Goal: Task Accomplishment & Management: Manage account settings

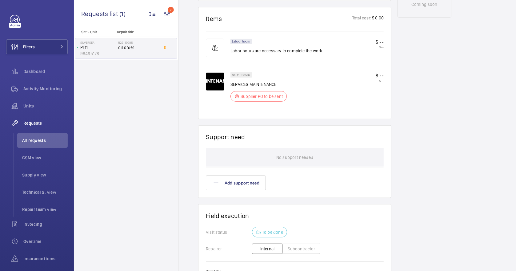
scroll to position [438, 0]
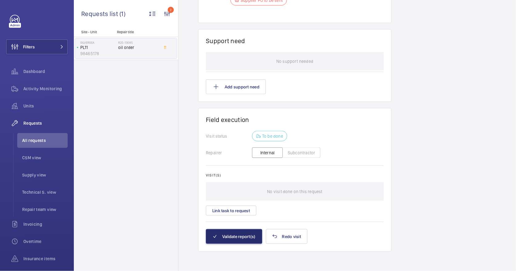
click at [302, 151] on button "Subcontractor" at bounding box center [301, 152] width 38 height 10
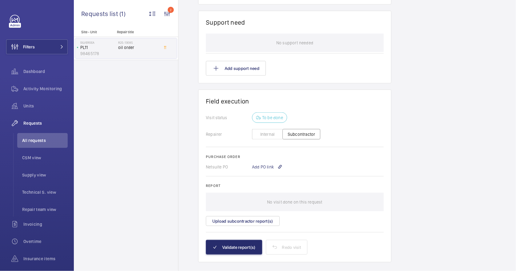
scroll to position [457, 0]
click at [271, 168] on div "Add PO link" at bounding box center [267, 167] width 30 height 6
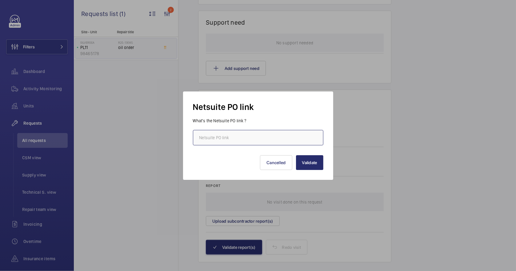
click at [257, 137] on input "text" at bounding box center [258, 137] width 130 height 15
paste input "[URL][DOMAIN_NAME][DOMAIN_NAME]"
type input "[URL][DOMAIN_NAME][DOMAIN_NAME]"
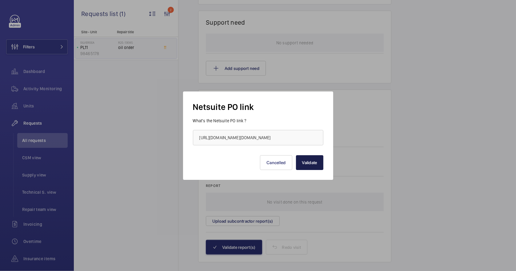
click at [305, 164] on button "Validate" at bounding box center [309, 162] width 27 height 15
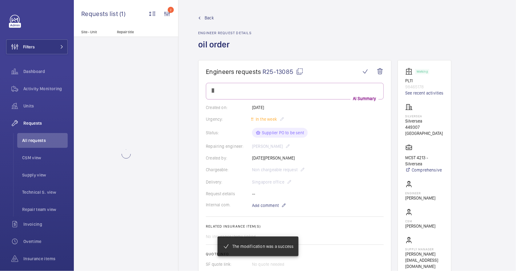
scroll to position [457, 0]
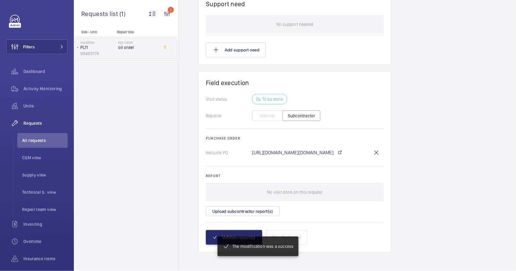
click at [334, 218] on wm-front-card-body "Visit status To be done Repairer Internal Subcontractor Purchase order Netsuite…" at bounding box center [295, 162] width 178 height 136
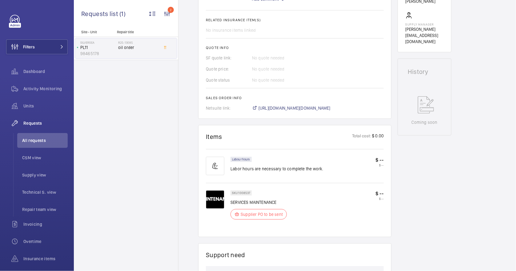
scroll to position [195, 0]
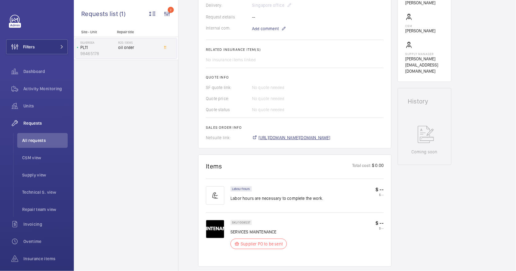
click at [316, 141] on span "[URL][DOMAIN_NAME][DOMAIN_NAME]" at bounding box center [294, 137] width 72 height 6
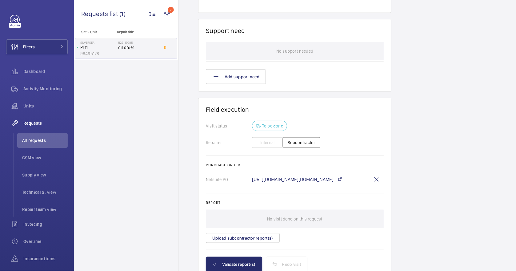
scroll to position [482, 0]
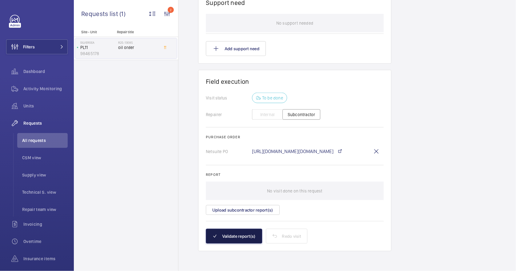
click at [219, 236] on button "Validate report(s)" at bounding box center [234, 235] width 56 height 15
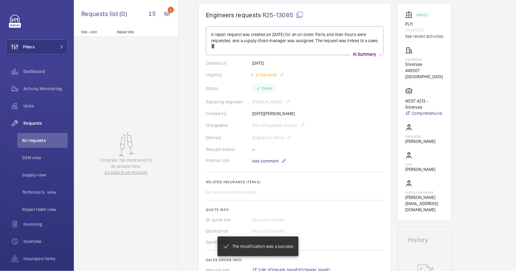
scroll to position [0, 0]
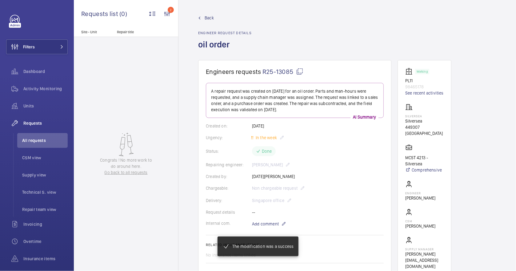
click at [209, 18] on span "Back" at bounding box center [208, 18] width 9 height 6
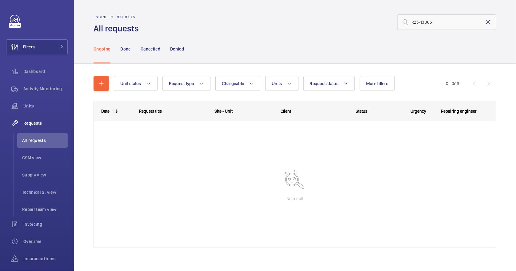
click at [484, 22] on mat-icon at bounding box center [487, 21] width 7 height 7
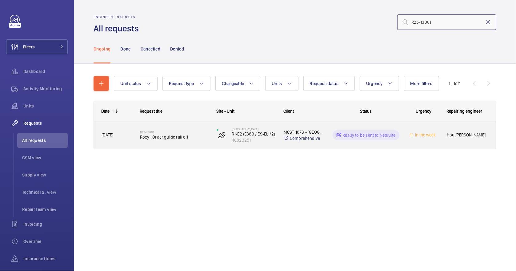
type input "R25-13081"
click at [188, 143] on div "R25-13081 Roxy : Order guide rail oil" at bounding box center [174, 135] width 69 height 18
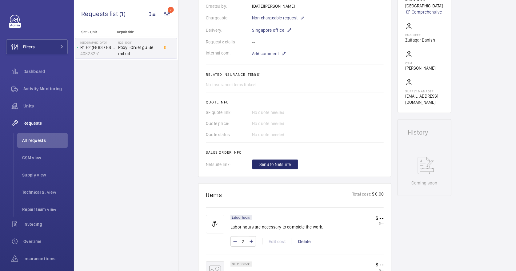
scroll to position [328, 0]
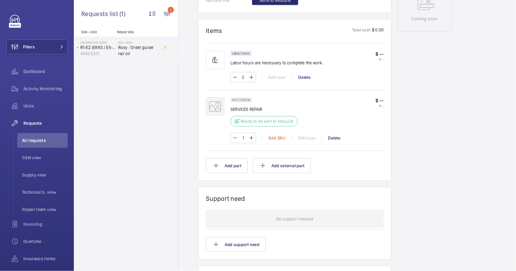
click at [274, 138] on div "Edit SKU" at bounding box center [277, 138] width 30 height 6
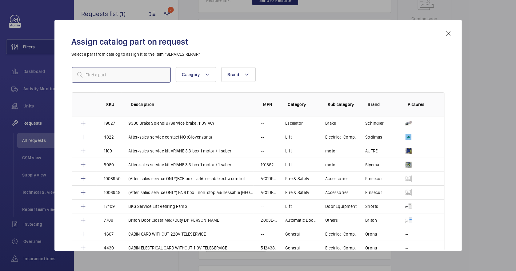
click at [128, 77] on input "text" at bounding box center [121, 74] width 99 height 15
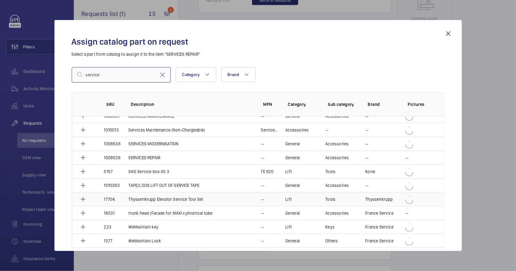
scroll to position [492, 0]
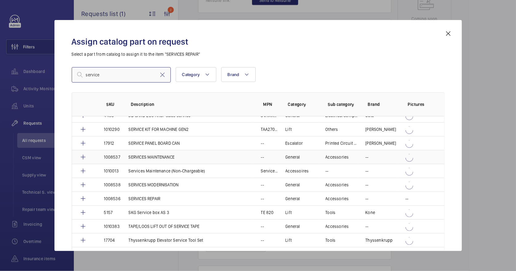
type input "service"
click at [162, 156] on p "SERVICES MAINTENANCE" at bounding box center [152, 157] width 46 height 6
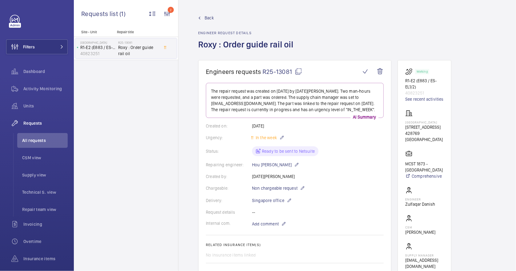
scroll to position [123, 0]
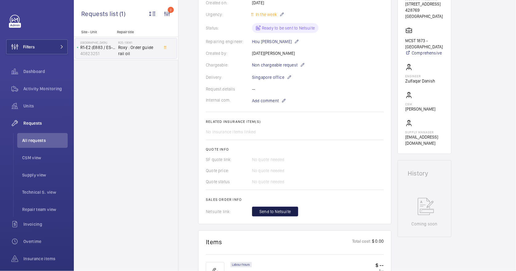
click at [285, 210] on span "Send to Netsuite" at bounding box center [274, 211] width 31 height 6
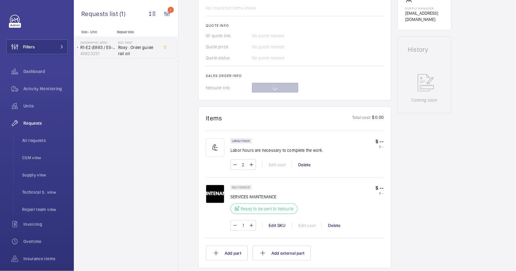
scroll to position [246, 0]
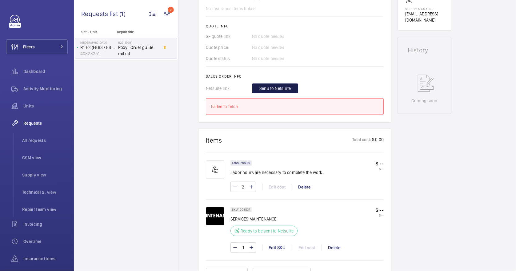
click at [286, 87] on span "Send to Netsuite" at bounding box center [274, 88] width 31 height 6
click at [259, 86] on span "Send to Netsuite" at bounding box center [274, 88] width 31 height 6
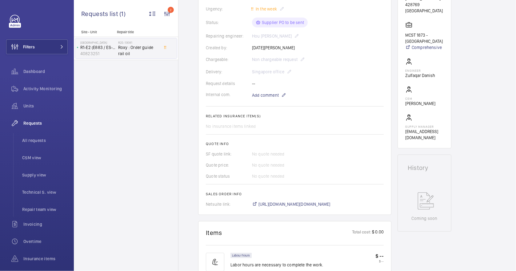
scroll to position [205, 0]
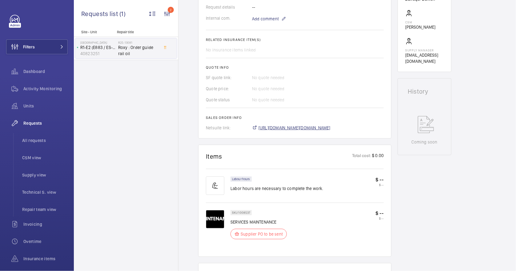
click at [310, 126] on span "[URL][DOMAIN_NAME][DOMAIN_NAME]" at bounding box center [294, 128] width 72 height 6
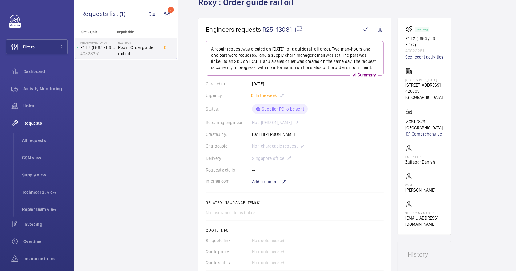
scroll to position [41, 0]
drag, startPoint x: 426, startPoint y: 82, endPoint x: 402, endPoint y: 82, distance: 24.0
click at [402, 82] on wm-front-card "Working R1-E2 (E883 / ES-EL1/2) 40823251 See recent activities [GEOGRAPHIC_DATA…" at bounding box center [424, 127] width 54 height 217
drag, startPoint x: 402, startPoint y: 82, endPoint x: 424, endPoint y: 79, distance: 22.3
drag, startPoint x: 424, startPoint y: 79, endPoint x: 354, endPoint y: 114, distance: 78.8
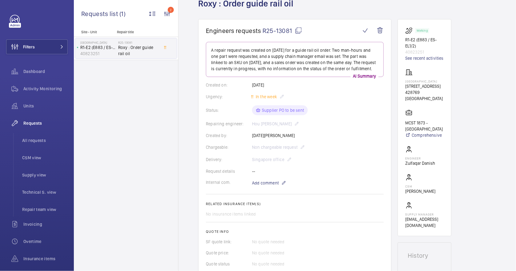
click at [354, 114] on div "Status: Supplier PO to be sent" at bounding box center [295, 110] width 178 height 10
drag, startPoint x: 428, startPoint y: 82, endPoint x: 405, endPoint y: 82, distance: 23.4
click at [405, 82] on p "[GEOGRAPHIC_DATA]" at bounding box center [424, 81] width 38 height 4
copy p "[GEOGRAPHIC_DATA]"
drag, startPoint x: 416, startPoint y: 47, endPoint x: 400, endPoint y: 40, distance: 17.6
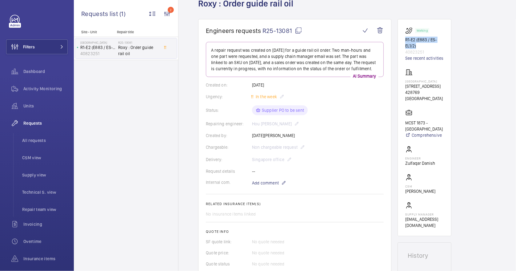
click at [400, 40] on wm-front-card "Working R1-E2 (E883 / ES-EL1/2) 40823251 See recent activities [GEOGRAPHIC_DATA…" at bounding box center [424, 127] width 54 height 217
copy p "R1-E2 (E883 / ES-EL1/2)"
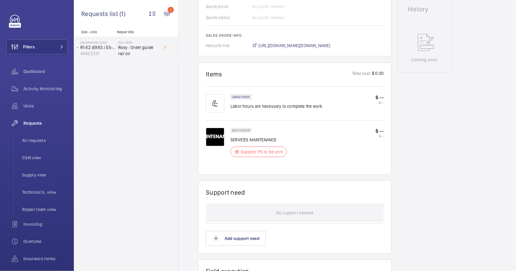
scroll to position [438, 0]
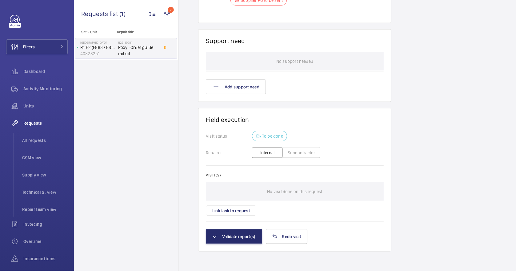
click at [300, 153] on button "Subcontractor" at bounding box center [301, 152] width 38 height 10
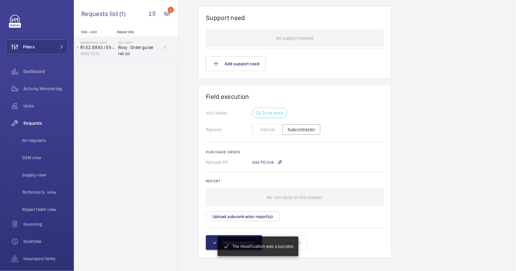
scroll to position [467, 0]
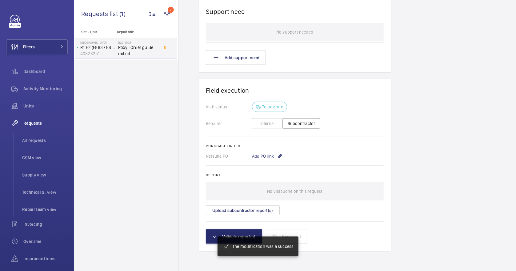
click at [266, 155] on div "Add PO link" at bounding box center [267, 156] width 30 height 6
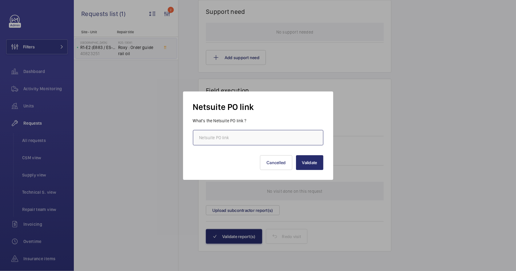
click at [229, 141] on input "text" at bounding box center [258, 137] width 130 height 15
paste input "[URL][DOMAIN_NAME][DOMAIN_NAME]"
type input "[URL][DOMAIN_NAME][DOMAIN_NAME]"
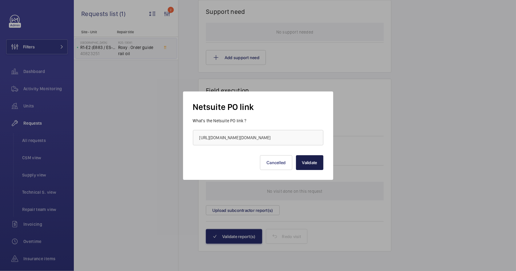
click at [312, 164] on button "Validate" at bounding box center [309, 162] width 27 height 15
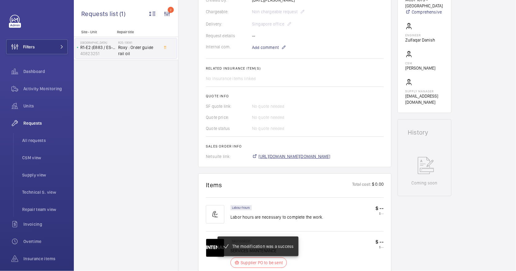
scroll to position [176, 0]
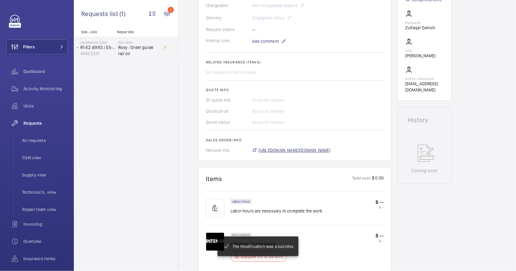
click at [323, 151] on span "[URL][DOMAIN_NAME][DOMAIN_NAME]" at bounding box center [294, 150] width 72 height 6
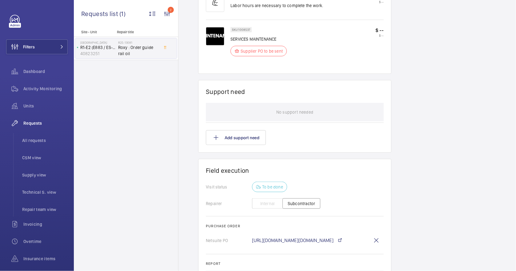
scroll to position [482, 0]
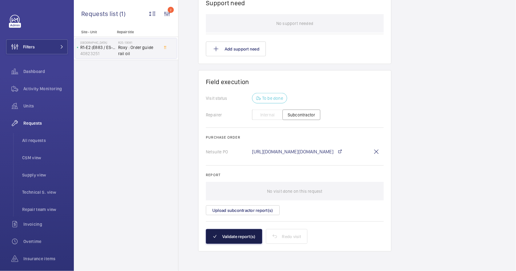
click at [248, 232] on button "Validate report(s)" at bounding box center [234, 236] width 56 height 15
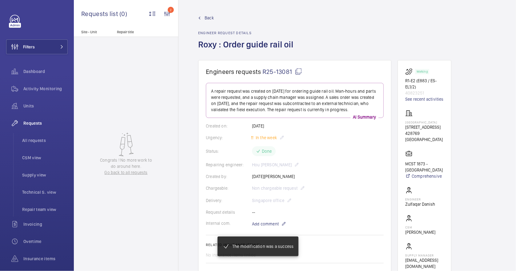
click at [204, 15] on span "Back" at bounding box center [208, 18] width 9 height 6
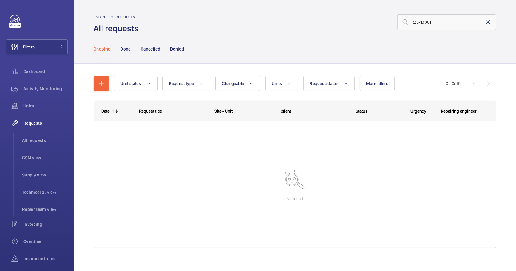
click at [484, 23] on mat-icon at bounding box center [487, 21] width 7 height 7
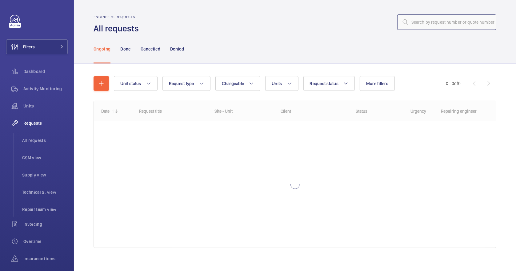
click at [401, 26] on input "text" at bounding box center [446, 21] width 99 height 15
click at [407, 23] on input "text" at bounding box center [446, 21] width 99 height 15
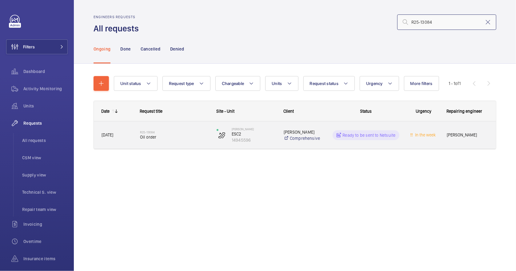
type input "R25-13084"
click at [183, 142] on div "R25-13084 Oil order" at bounding box center [174, 135] width 69 height 18
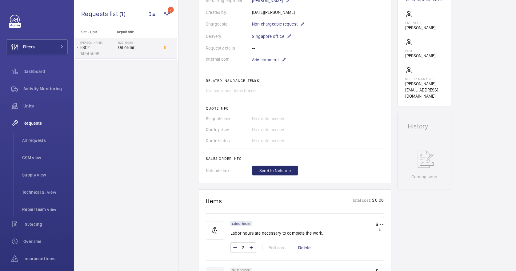
scroll to position [328, 0]
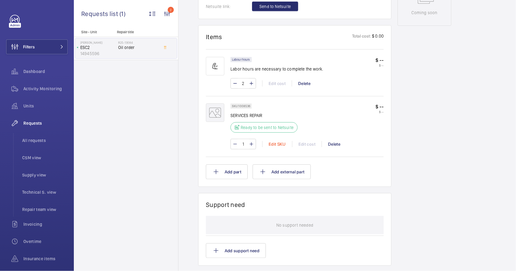
click at [273, 141] on div "Edit SKU" at bounding box center [277, 144] width 30 height 6
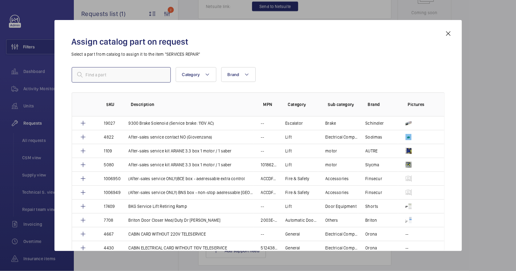
click at [133, 76] on input "text" at bounding box center [121, 74] width 99 height 15
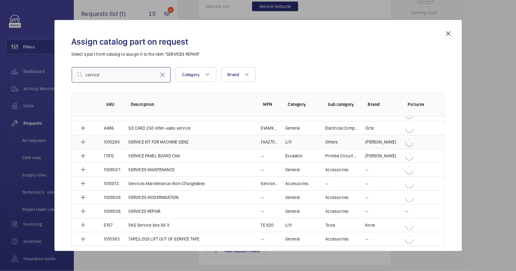
scroll to position [492, 0]
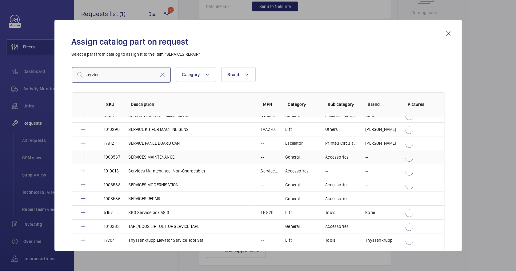
type input "service"
click at [166, 156] on p "SERVICES MAINTENANCE" at bounding box center [152, 157] width 46 height 6
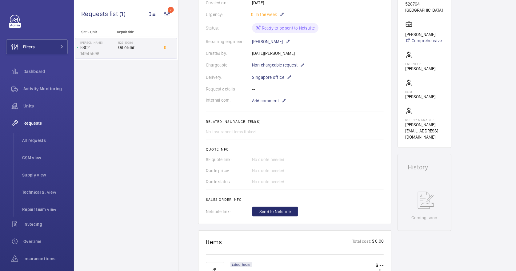
scroll to position [287, 0]
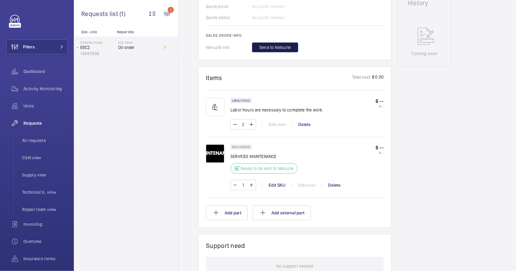
click at [278, 48] on span "Send to Netsuite" at bounding box center [274, 47] width 31 height 6
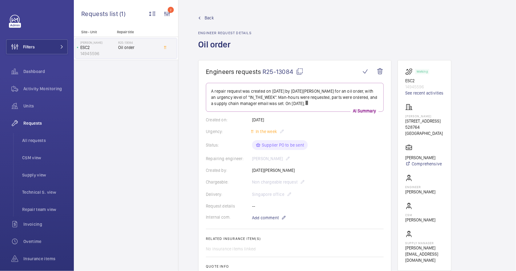
scroll to position [205, 0]
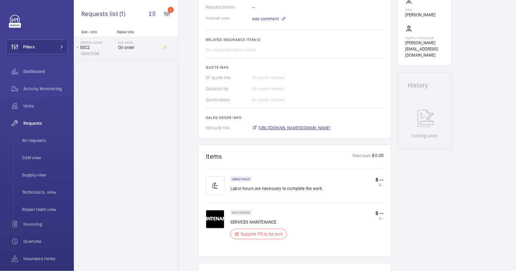
click at [301, 125] on span "[URL][DOMAIN_NAME][DOMAIN_NAME]" at bounding box center [294, 128] width 72 height 6
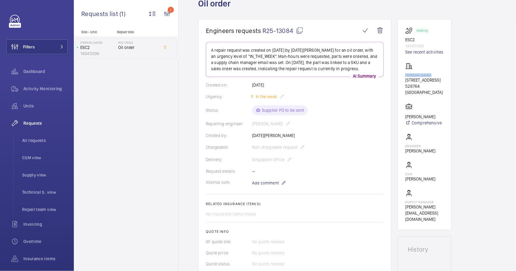
drag, startPoint x: 430, startPoint y: 74, endPoint x: 404, endPoint y: 74, distance: 26.1
click at [404, 74] on wm-front-card "Working ESC2 14945596 See recent activities [PERSON_NAME] [STREET_ADDRESS] [PER…" at bounding box center [424, 124] width 54 height 211
drag, startPoint x: 404, startPoint y: 74, endPoint x: 407, endPoint y: 75, distance: 3.3
copy p "[PERSON_NAME]"
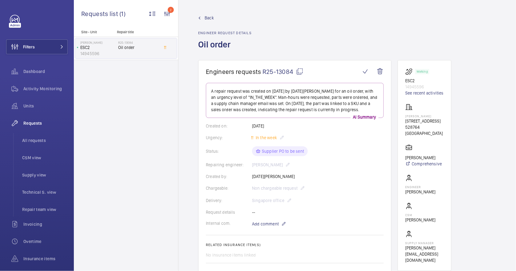
click at [203, 16] on link "Back" at bounding box center [224, 18] width 53 height 6
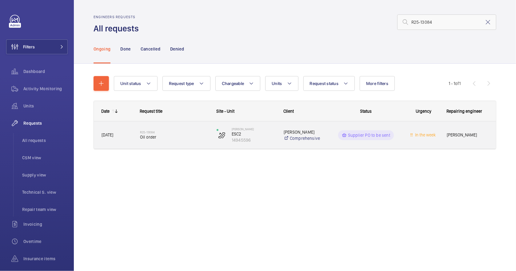
click at [179, 138] on span "Oil order" at bounding box center [174, 137] width 69 height 6
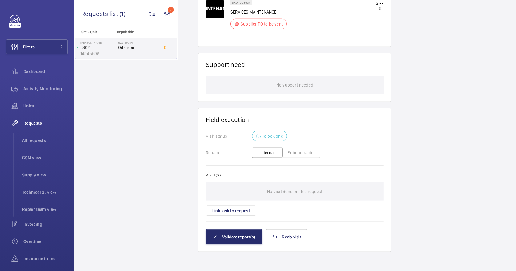
click at [299, 160] on wm-front-card-body "Visit status To be done Repairer Internal Subcontractor Visit(s) No visit done …" at bounding box center [295, 180] width 178 height 98
click at [299, 154] on button "Subcontractor" at bounding box center [301, 152] width 38 height 10
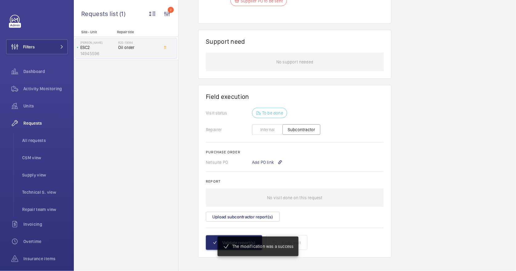
scroll to position [450, 0]
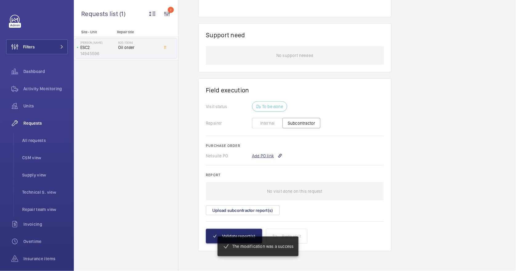
click at [268, 154] on div "Add PO link" at bounding box center [267, 155] width 30 height 6
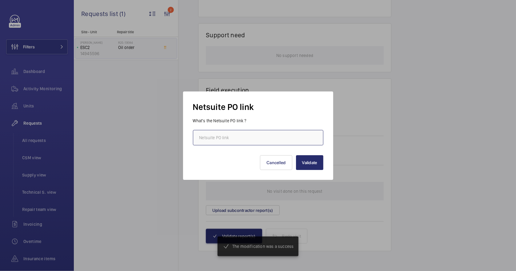
click at [226, 135] on input "text" at bounding box center [258, 137] width 130 height 15
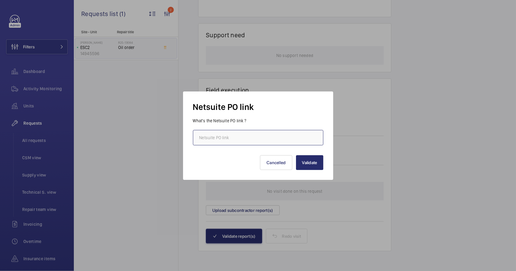
paste input "[URL][DOMAIN_NAME][DOMAIN_NAME]"
type input "[URL][DOMAIN_NAME][DOMAIN_NAME]"
click at [307, 163] on button "Validate" at bounding box center [309, 162] width 27 height 15
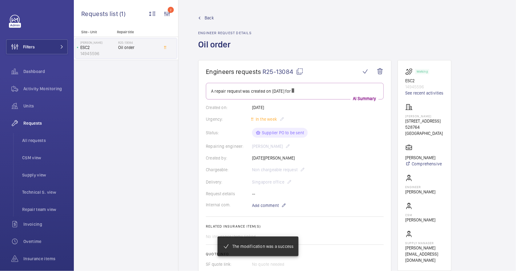
scroll to position [170, 0]
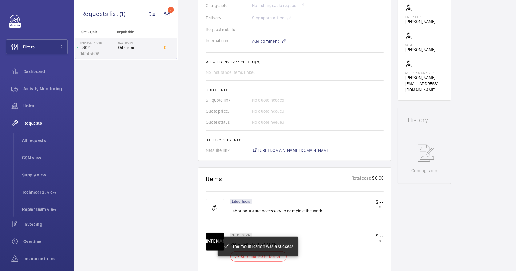
click at [329, 152] on span "[URL][DOMAIN_NAME][DOMAIN_NAME]" at bounding box center [294, 150] width 72 height 6
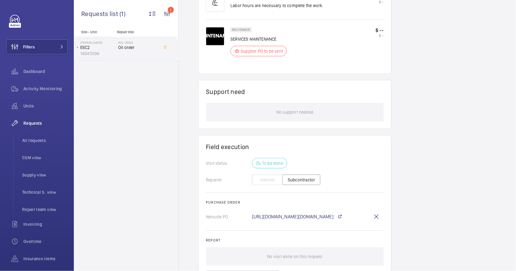
scroll to position [453, 0]
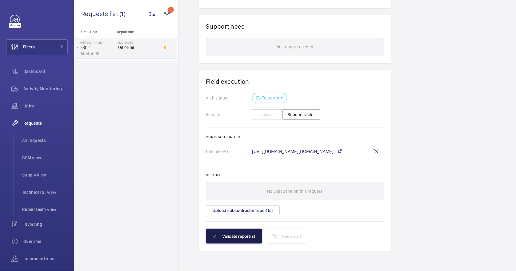
click at [248, 233] on button "Validate report(s)" at bounding box center [234, 235] width 56 height 15
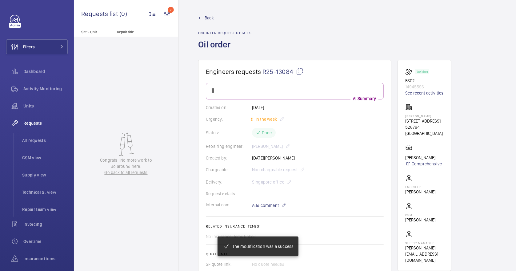
click at [205, 16] on span "Back" at bounding box center [208, 18] width 9 height 6
